Goal: Transaction & Acquisition: Obtain resource

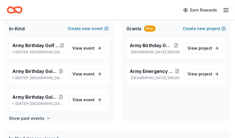
scroll to position [30, 0]
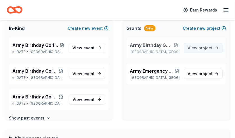
click at [194, 48] on span "View project" at bounding box center [200, 48] width 25 height 7
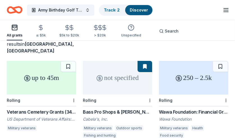
scroll to position [41, 0]
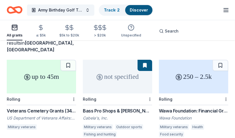
click at [39, 108] on div "Veterans Cemetery Grants (341508)" at bounding box center [41, 111] width 69 height 7
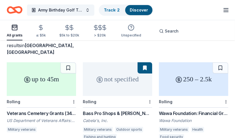
scroll to position [38, 0]
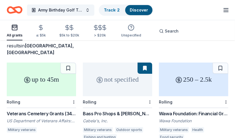
click at [143, 63] on button at bounding box center [145, 68] width 15 height 11
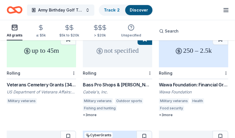
scroll to position [67, 0]
click at [177, 82] on div "Wawa Foundation: Financial Grants - Local Connection Grants (Grants less than $…" at bounding box center [193, 85] width 69 height 7
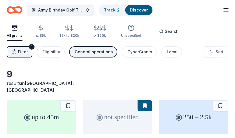
scroll to position [0, 0]
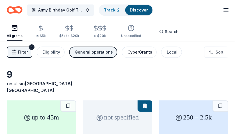
click at [136, 54] on div "CyberGrants" at bounding box center [140, 52] width 25 height 7
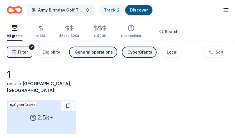
click at [24, 51] on span "Filter" at bounding box center [23, 52] width 10 height 7
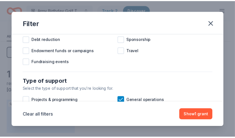
scroll to position [187, 0]
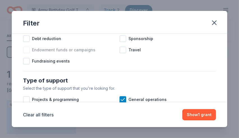
click at [27, 53] on div at bounding box center [26, 50] width 7 height 7
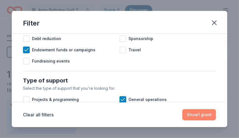
click at [193, 117] on button "Show 1 grant" at bounding box center [200, 114] width 34 height 11
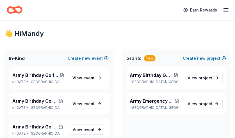
scroll to position [30, 0]
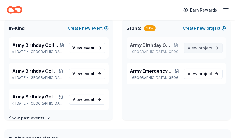
click at [198, 48] on span "View project" at bounding box center [200, 48] width 25 height 7
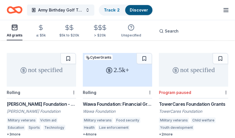
scroll to position [145, 0]
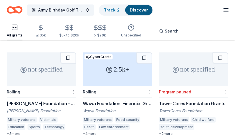
click at [119, 100] on div "Wawa Foundation: Financial Grants (Grants over $2,500)" at bounding box center [117, 103] width 69 height 7
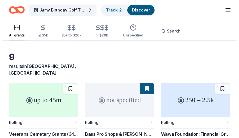
scroll to position [0, 0]
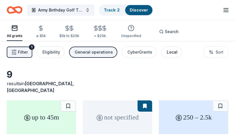
click at [167, 52] on div "Local" at bounding box center [172, 52] width 11 height 7
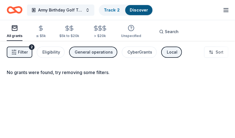
click at [90, 51] on div "General operations" at bounding box center [94, 52] width 38 height 7
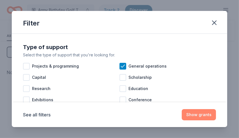
click at [211, 112] on button "Show grants" at bounding box center [199, 114] width 34 height 11
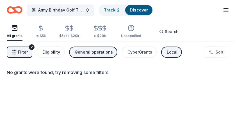
click at [53, 52] on div "Eligibility" at bounding box center [51, 52] width 18 height 7
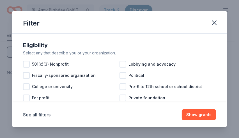
scroll to position [2, 0]
click at [26, 63] on div at bounding box center [26, 64] width 7 height 7
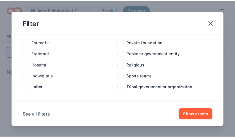
scroll to position [61, 0]
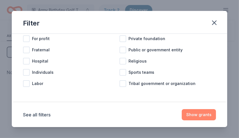
click at [203, 117] on button "Show grants" at bounding box center [199, 114] width 34 height 11
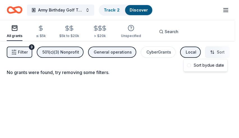
click at [212, 52] on html "Army Birthday Golf Tournament Track · 2 Discover Earn Rewards All grants ≤ $5k …" at bounding box center [119, 69] width 239 height 138
click at [144, 85] on html "Army Birthday Golf Tournament Track · 2 Discover Earn Rewards All grants ≤ $5k …" at bounding box center [119, 69] width 239 height 138
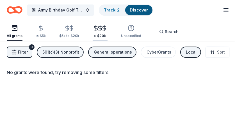
click at [98, 24] on \$20k "> $20k" at bounding box center [100, 32] width 15 height 18
click at [68, 28] on icon "button" at bounding box center [71, 28] width 6 height 6
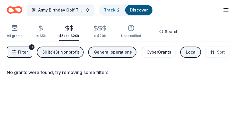
click at [153, 53] on div "CyberGrants" at bounding box center [159, 52] width 25 height 7
click at [31, 46] on div "4" at bounding box center [32, 47] width 6 height 6
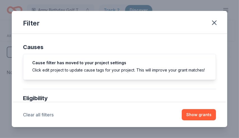
click at [50, 116] on button "Clear all filters" at bounding box center [38, 115] width 31 height 7
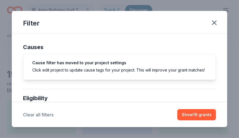
click at [50, 116] on button "Clear all filters" at bounding box center [38, 115] width 31 height 7
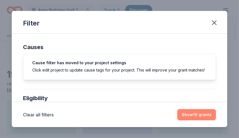
click at [192, 117] on button "Show 19 grants" at bounding box center [197, 114] width 39 height 11
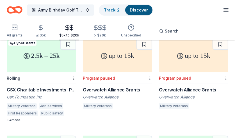
scroll to position [158, 0]
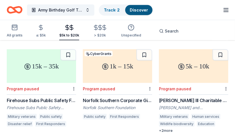
scroll to position [440, 0]
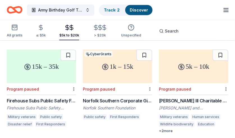
click at [40, 97] on div "Firehouse Subs Public Safety Foundation Grants" at bounding box center [41, 100] width 69 height 7
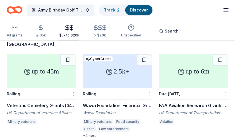
scroll to position [47, 0]
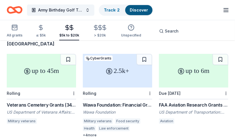
click at [127, 102] on div "Wawa Foundation: Financial Grants (Grants over $2,500)" at bounding box center [117, 105] width 69 height 7
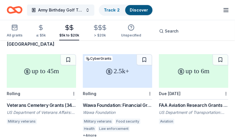
scroll to position [0, 0]
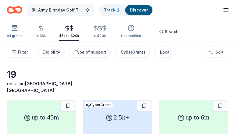
click at [87, 8] on button "Army Birthday Golf Tournament" at bounding box center [60, 9] width 67 height 11
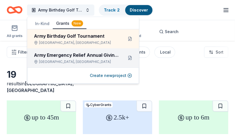
click at [80, 58] on div "Army Emergency Relief Annual Giving Campaign" at bounding box center [76, 55] width 85 height 7
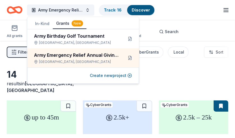
click at [19, 60] on div "Filter 1 Eligibility General operations, Projects & programming CyberGrants Loc…" at bounding box center [117, 52] width 235 height 22
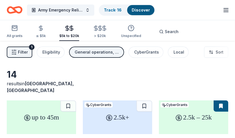
click at [23, 49] on button "Filter 1" at bounding box center [20, 52] width 26 height 11
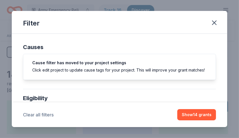
click at [39, 114] on button "Clear all filters" at bounding box center [38, 115] width 31 height 7
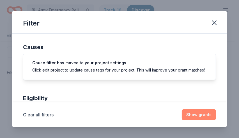
click at [191, 116] on button "Show grants" at bounding box center [199, 114] width 34 height 11
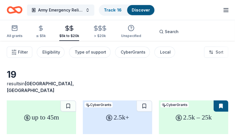
click at [228, 9] on icon "button" at bounding box center [226, 10] width 7 height 7
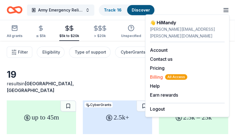
click at [160, 74] on span "Billing All Access" at bounding box center [168, 77] width 37 height 7
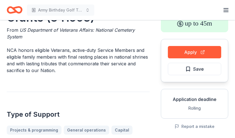
scroll to position [20, 0]
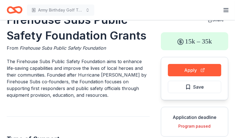
scroll to position [19, 0]
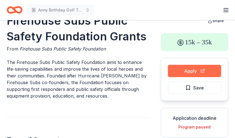
click at [190, 72] on button "Apply" at bounding box center [194, 71] width 53 height 12
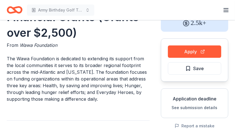
scroll to position [37, 0]
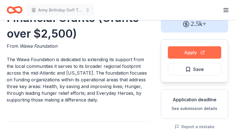
click at [193, 51] on button "Apply" at bounding box center [194, 52] width 53 height 12
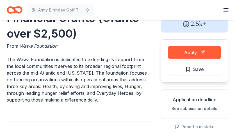
scroll to position [0, 0]
